Goal: Information Seeking & Learning: Check status

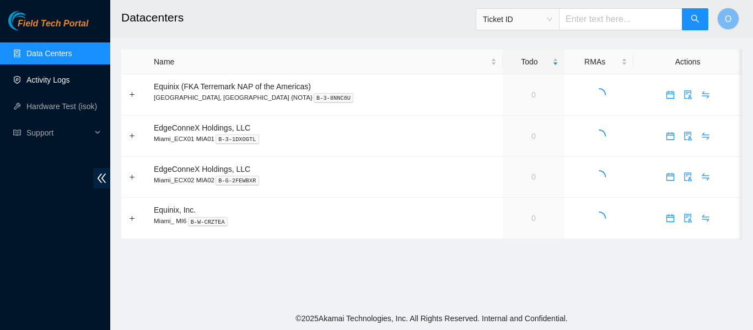
click at [63, 77] on link "Activity Logs" at bounding box center [48, 80] width 44 height 9
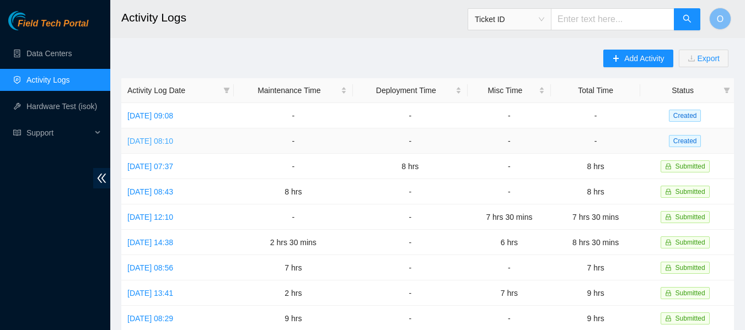
click at [173, 138] on link "[DATE] 08:10" at bounding box center [150, 141] width 46 height 9
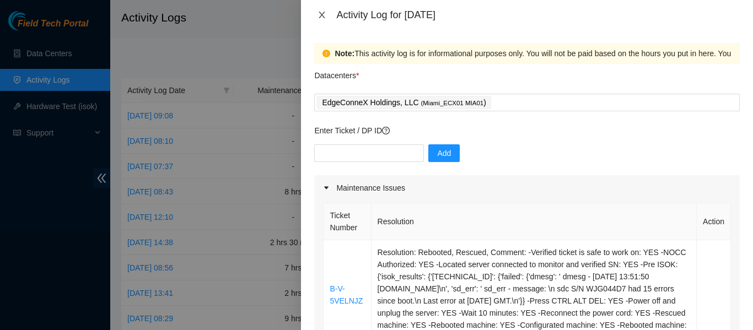
click at [320, 14] on icon "close" at bounding box center [322, 14] width 9 height 9
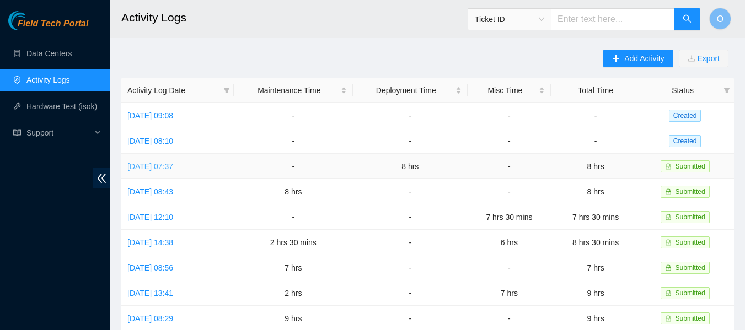
click at [162, 162] on link "[DATE] 07:37" at bounding box center [150, 166] width 46 height 9
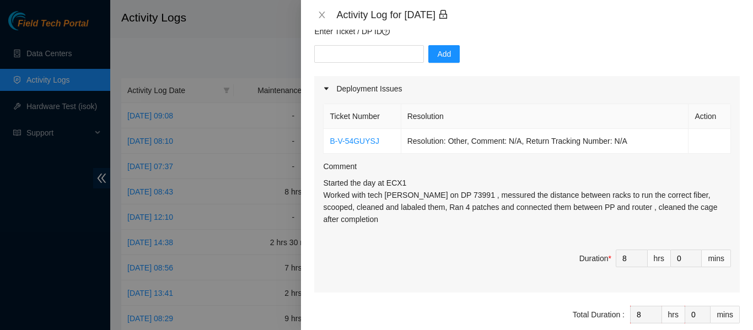
scroll to position [100, 0]
click at [364, 138] on link "B-V-54GUYSJ" at bounding box center [354, 140] width 49 height 9
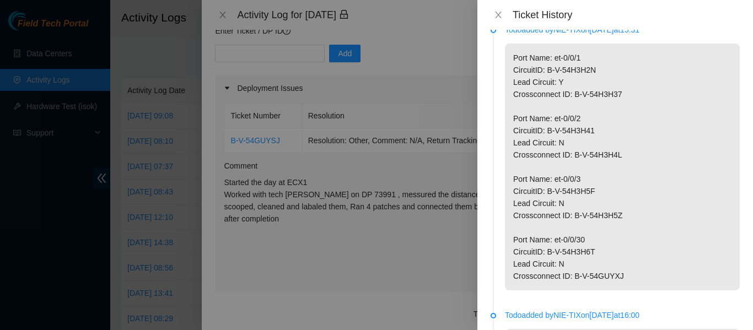
scroll to position [0, 0]
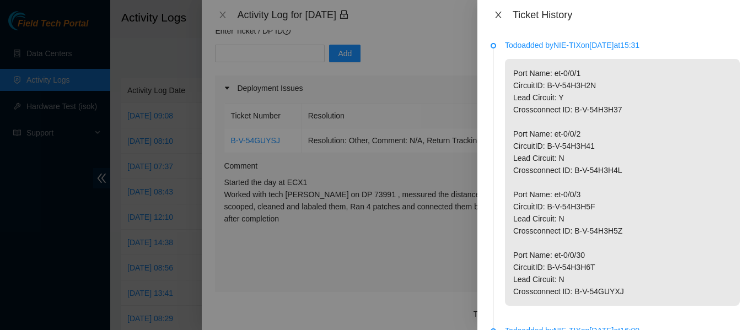
click at [498, 17] on icon "close" at bounding box center [498, 14] width 9 height 9
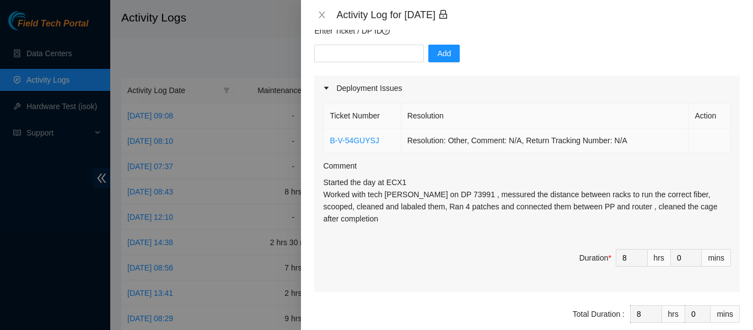
click at [385, 141] on td "B-V-54GUYSJ" at bounding box center [362, 140] width 77 height 25
click at [350, 58] on input "text" at bounding box center [369, 54] width 110 height 18
click at [389, 51] on input "B-V-5E67AZN)" at bounding box center [369, 54] width 110 height 18
drag, startPoint x: 368, startPoint y: 52, endPoint x: 317, endPoint y: 49, distance: 51.4
click at [317, 49] on input "B-V-5E67AZN" at bounding box center [369, 54] width 110 height 18
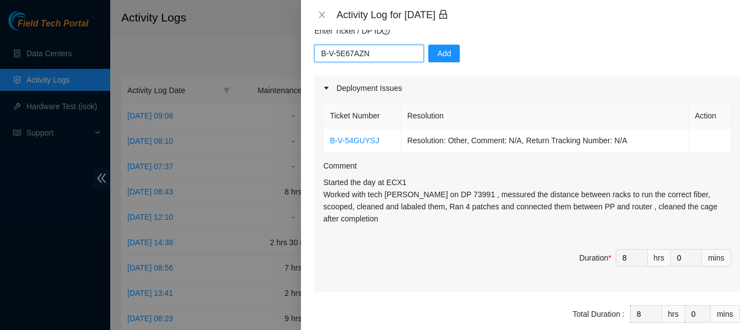
type input "B-V-5E67AZN"
click at [492, 24] on div "Activity Log for [DATE]" at bounding box center [527, 15] width 452 height 30
click at [394, 57] on input "B-V-5E67AZN" at bounding box center [369, 54] width 110 height 18
click at [450, 195] on p "Started the day at ECX1 Worked with tech [PERSON_NAME] on DP 73991 , messured t…" at bounding box center [527, 200] width 408 height 49
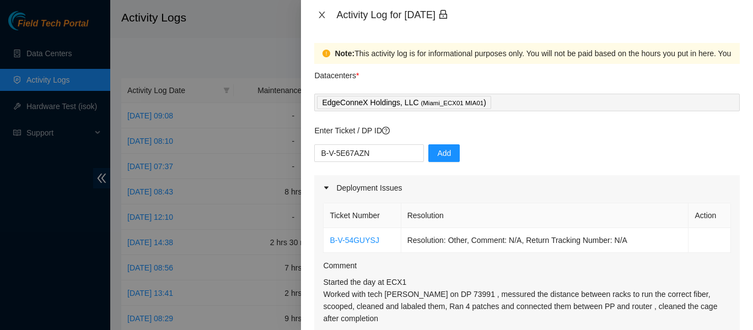
click at [321, 15] on icon "close" at bounding box center [322, 14] width 9 height 9
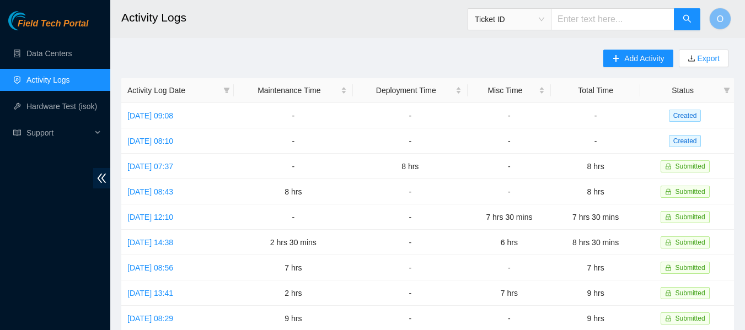
click at [551, 28] on div "Ticket ID" at bounding box center [509, 19] width 83 height 18
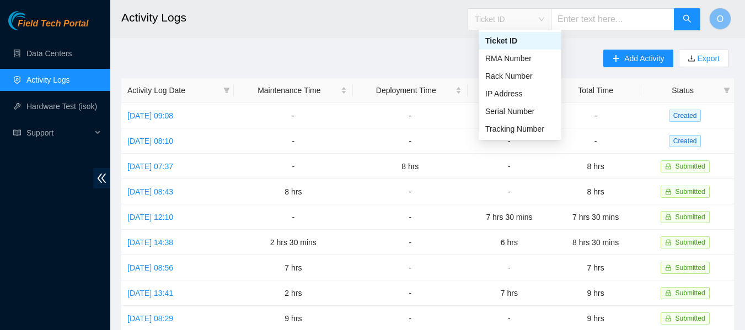
click at [590, 20] on input "text" at bounding box center [613, 19] width 124 height 22
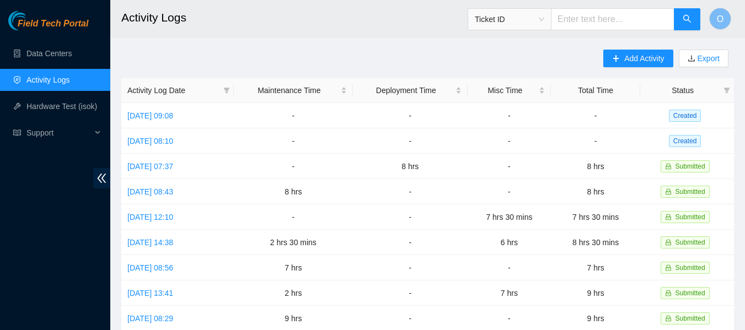
paste input "B-V-5E67AZN"
type input "B-V-5E67AZN"
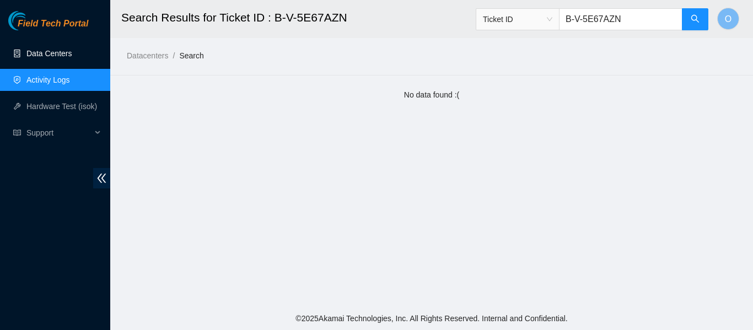
click at [54, 52] on link "Data Centers" at bounding box center [48, 53] width 45 height 9
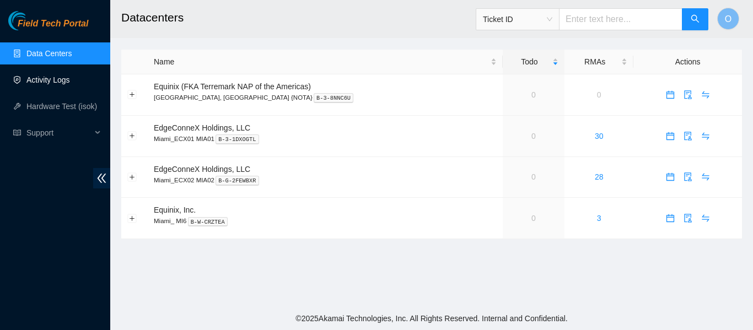
click at [46, 76] on link "Activity Logs" at bounding box center [48, 80] width 44 height 9
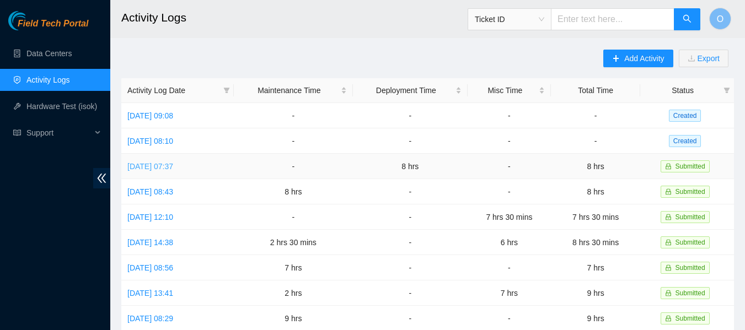
click at [167, 164] on link "[DATE] 07:37" at bounding box center [150, 166] width 46 height 9
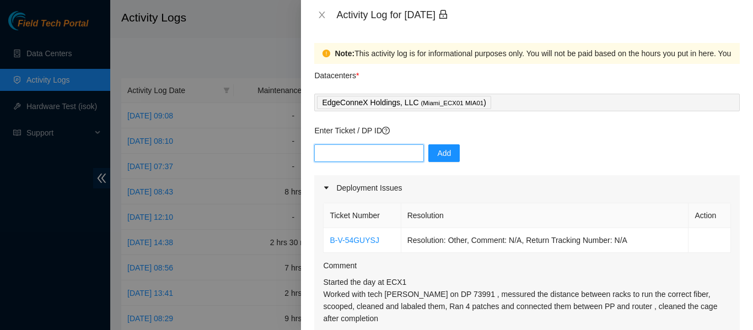
click at [369, 154] on input "text" at bounding box center [369, 153] width 110 height 18
paste input "DP73991"
type input "DP73991"
click at [444, 155] on button "Add" at bounding box center [443, 153] width 31 height 18
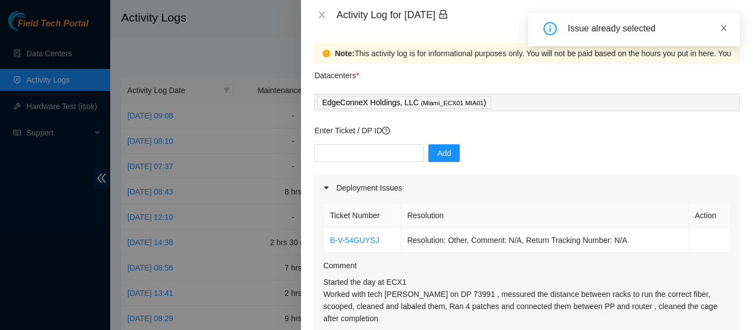
click at [725, 30] on icon "close" at bounding box center [724, 28] width 8 height 8
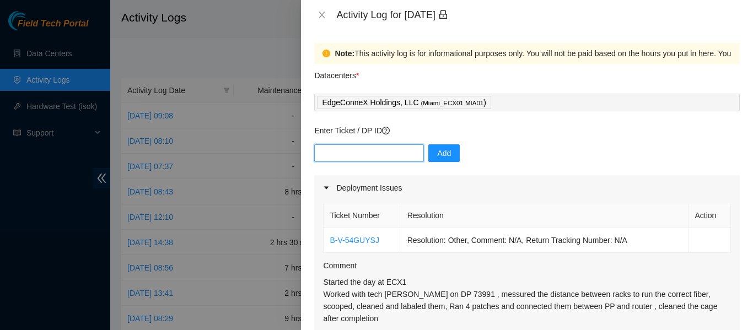
click at [375, 151] on input "text" at bounding box center [369, 153] width 110 height 18
type input "DP73990"
click at [438, 156] on span "Add" at bounding box center [444, 153] width 14 height 12
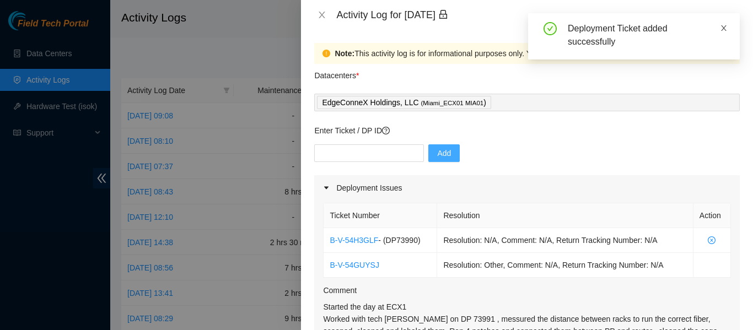
click at [725, 29] on icon "close" at bounding box center [724, 28] width 8 height 8
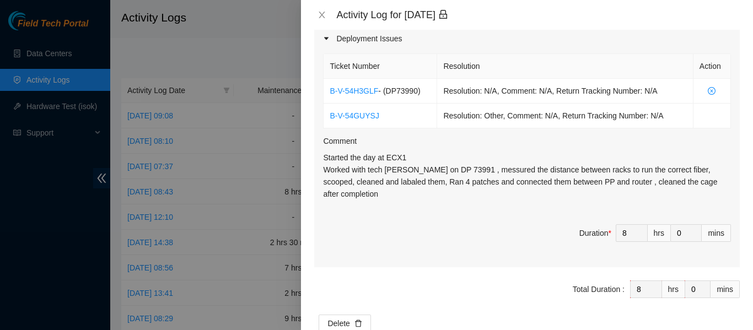
scroll to position [149, 0]
